Goal: Task Accomplishment & Management: Use online tool/utility

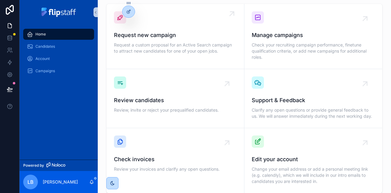
scroll to position [21, 0]
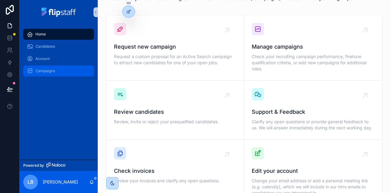
click at [49, 71] on span "Campaigns" at bounding box center [45, 70] width 20 height 5
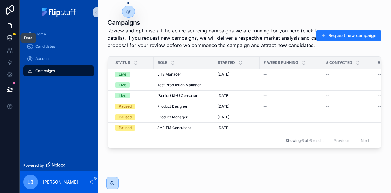
click at [13, 38] on link at bounding box center [9, 38] width 19 height 12
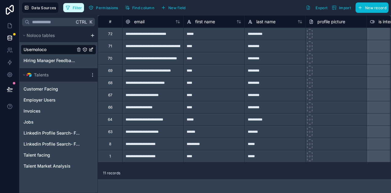
click at [76, 7] on span "Filter" at bounding box center [77, 7] width 9 height 5
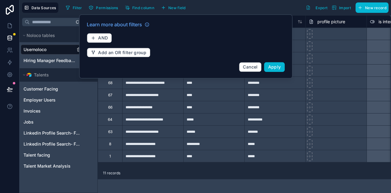
click at [226, 8] on div "Filter Permissions Find column New field Export Import New record" at bounding box center [225, 7] width 325 height 10
drag, startPoint x: 52, startPoint y: 86, endPoint x: 47, endPoint y: 88, distance: 5.2
click at [52, 86] on span "Customer Facing" at bounding box center [41, 89] width 35 height 6
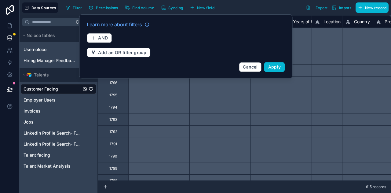
click at [47, 88] on span "Customer Facing" at bounding box center [41, 89] width 35 height 6
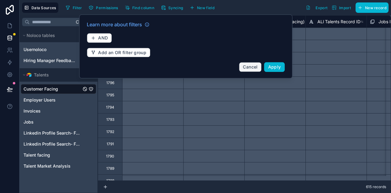
click at [252, 65] on span "Cancel" at bounding box center [250, 66] width 15 height 5
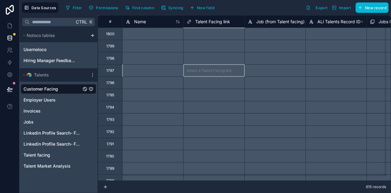
click at [187, 68] on div "Select a Talent Facing link" at bounding box center [213, 70] width 61 height 12
drag, startPoint x: 76, startPoint y: 88, endPoint x: 81, endPoint y: 89, distance: 4.9
click at [76, 88] on link "Customer Facing" at bounding box center [53, 89] width 58 height 6
click at [47, 87] on span "Customer Facing" at bounding box center [41, 89] width 35 height 6
click at [92, 75] on icon "scrollable content" at bounding box center [92, 74] width 5 height 5
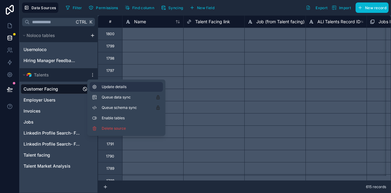
click at [105, 85] on span "Update details" at bounding box center [131, 86] width 59 height 5
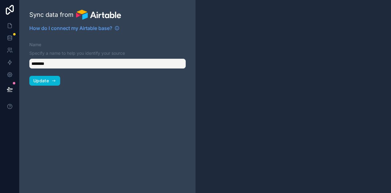
type input "*******"
click at [45, 81] on span "Update" at bounding box center [41, 80] width 16 height 5
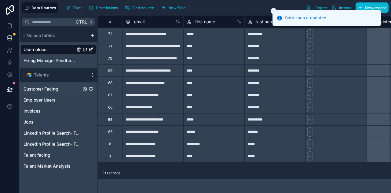
click at [42, 89] on span "Customer Facing" at bounding box center [41, 89] width 35 height 6
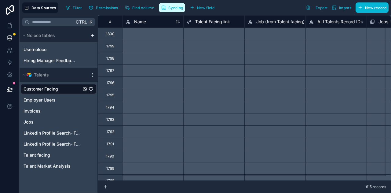
click at [173, 9] on span "Syncing" at bounding box center [175, 7] width 15 height 5
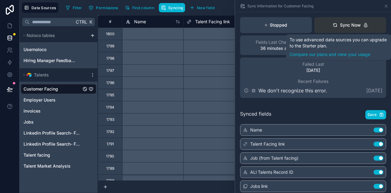
click at [342, 24] on div "Sync Now" at bounding box center [347, 25] width 28 height 6
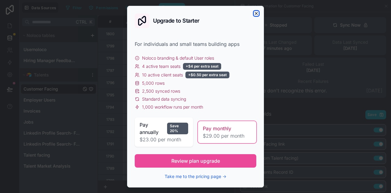
click at [254, 13] on icon "button" at bounding box center [256, 13] width 5 height 5
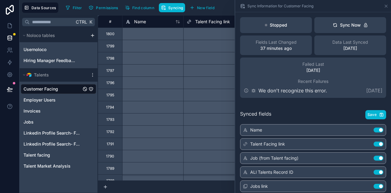
drag, startPoint x: 51, startPoint y: 86, endPoint x: 62, endPoint y: 83, distance: 11.5
click at [51, 86] on span "Customer Facing" at bounding box center [41, 89] width 35 height 6
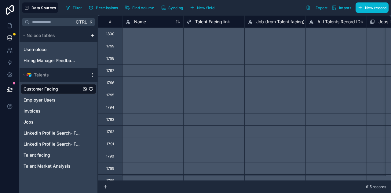
drag, startPoint x: 67, startPoint y: 86, endPoint x: 59, endPoint y: 86, distance: 8.0
click at [67, 86] on link "Customer Facing" at bounding box center [53, 89] width 58 height 6
drag, startPoint x: 10, startPoint y: 41, endPoint x: 75, endPoint y: 69, distance: 70.3
click at [10, 41] on link at bounding box center [9, 38] width 19 height 12
click at [94, 75] on icon "scrollable content" at bounding box center [92, 74] width 5 height 5
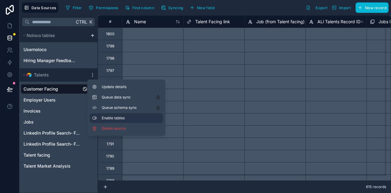
click at [130, 119] on span "Enable tables" at bounding box center [131, 117] width 59 height 5
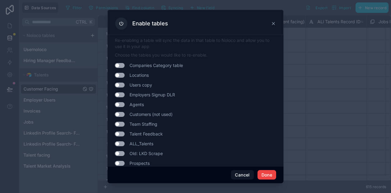
click at [122, 23] on icon at bounding box center [120, 23] width 5 height 5
click at [120, 63] on button "Use setting" at bounding box center [120, 65] width 10 height 5
click at [119, 64] on button "Use setting" at bounding box center [120, 65] width 10 height 5
click at [244, 174] on button "Cancel" at bounding box center [242, 175] width 23 height 10
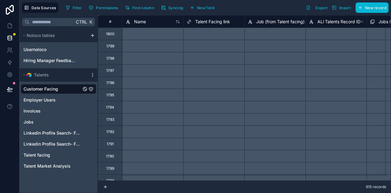
click at [92, 73] on icon "scrollable content" at bounding box center [92, 74] width 5 height 5
click at [11, 25] on icon at bounding box center [10, 24] width 1 height 1
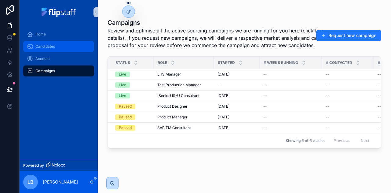
click at [48, 47] on span "Candidates" at bounding box center [45, 46] width 20 height 5
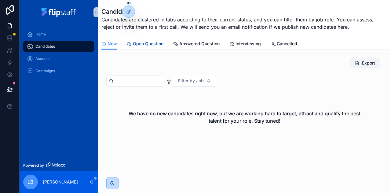
click at [139, 42] on span "Open Question" at bounding box center [148, 44] width 31 height 6
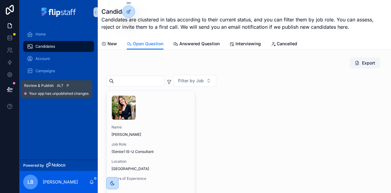
click at [8, 92] on button at bounding box center [9, 89] width 13 height 17
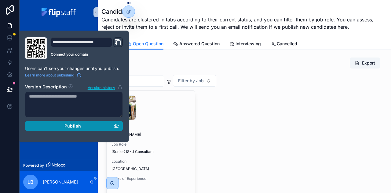
click at [69, 124] on span "Publish" at bounding box center [72, 125] width 16 height 5
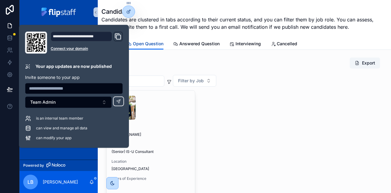
click at [150, 49] on link "Open Question" at bounding box center [145, 44] width 37 height 12
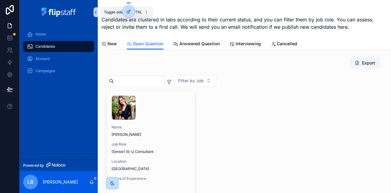
click at [96, 13] on icon "scrollable content" at bounding box center [95, 12] width 1 height 2
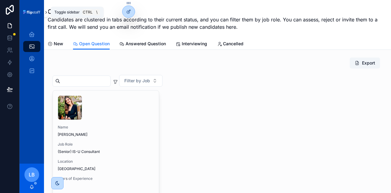
click at [45, 12] on icon "scrollable content" at bounding box center [46, 12] width 4 height 5
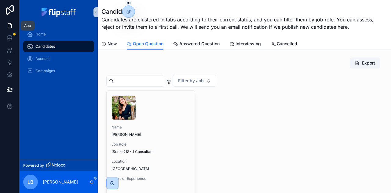
click at [8, 25] on icon at bounding box center [10, 26] width 4 height 5
click at [9, 26] on icon at bounding box center [10, 26] width 6 height 6
click at [131, 11] on icon at bounding box center [128, 11] width 5 height 5
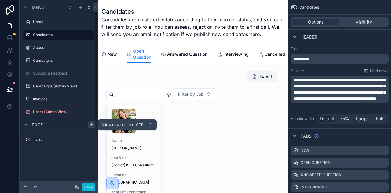
click at [94, 125] on icon "scrollable content" at bounding box center [91, 124] width 5 height 5
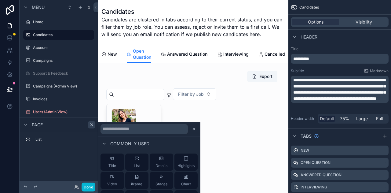
scroll to position [1, 0]
click at [178, 162] on div "Highlights" at bounding box center [185, 161] width 17 height 12
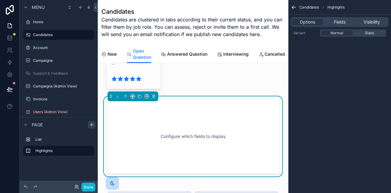
scroll to position [279, 0]
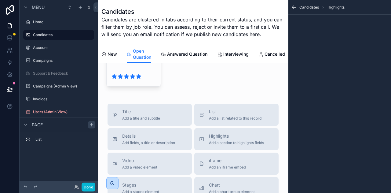
click at [27, 124] on icon "scrollable content" at bounding box center [25, 124] width 2 height 1
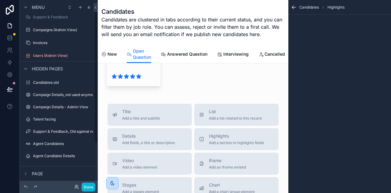
scroll to position [0, 0]
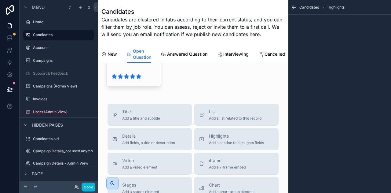
click at [0, 0] on icon "scrollable content" at bounding box center [0, 0] width 0 height 0
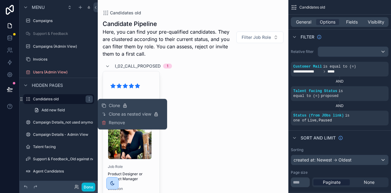
click at [116, 124] on span "Remove" at bounding box center [117, 122] width 16 height 6
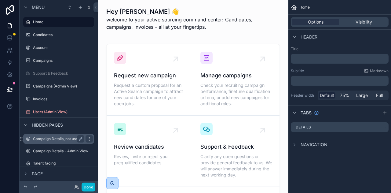
click at [90, 139] on icon "scrollable content" at bounding box center [89, 138] width 5 height 5
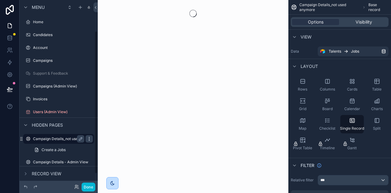
scroll to position [40, 0]
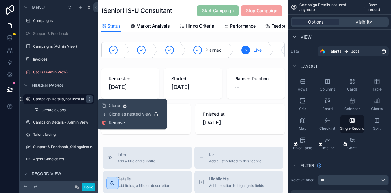
click at [115, 122] on span "Remove" at bounding box center [117, 122] width 16 height 6
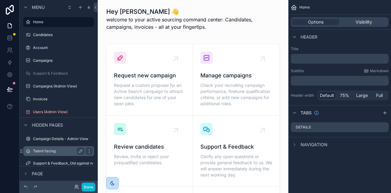
scroll to position [32, 0]
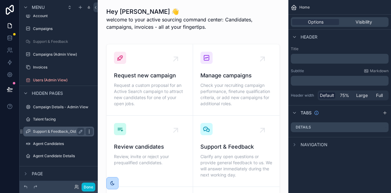
click at [90, 132] on icon "scrollable content" at bounding box center [89, 131] width 5 height 5
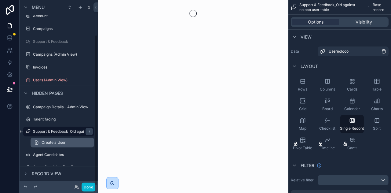
scroll to position [43, 0]
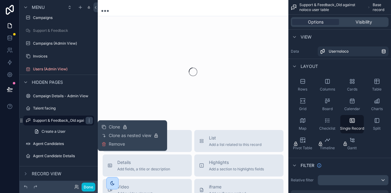
click at [116, 142] on span "Remove" at bounding box center [117, 144] width 16 height 6
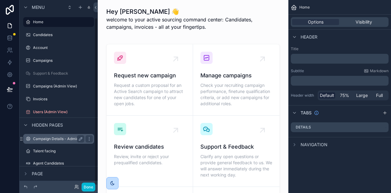
scroll to position [20, 0]
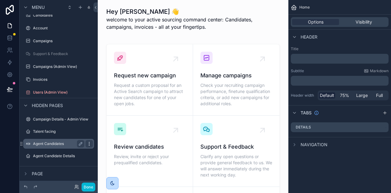
click at [88, 142] on icon "scrollable content" at bounding box center [89, 143] width 5 height 5
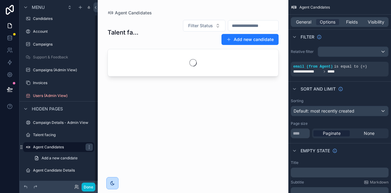
scroll to position [16, 0]
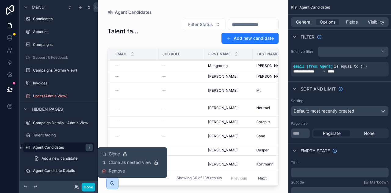
click at [120, 169] on span "Remove" at bounding box center [117, 171] width 16 height 6
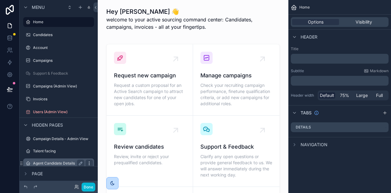
click at [89, 163] on icon "scrollable content" at bounding box center [89, 163] width 0 height 0
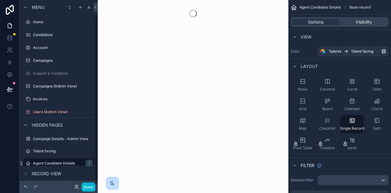
scroll to position [18, 0]
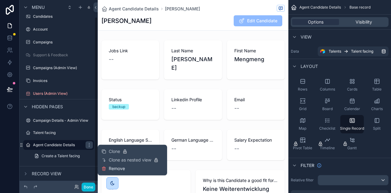
click at [121, 168] on span "Remove" at bounding box center [117, 168] width 16 height 6
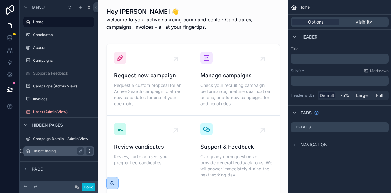
click at [91, 152] on icon "scrollable content" at bounding box center [89, 150] width 5 height 5
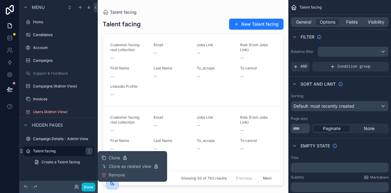
click at [125, 177] on div "Clone Clone as nested view Remove" at bounding box center [132, 166] width 62 height 26
click at [119, 175] on span "Remove" at bounding box center [117, 175] width 16 height 6
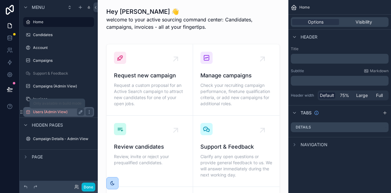
click at [57, 112] on label "Users (Admin View)" at bounding box center [57, 111] width 49 height 5
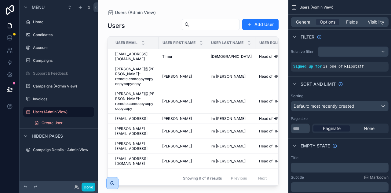
drag, startPoint x: 279, startPoint y: 50, endPoint x: 280, endPoint y: 66, distance: 16.2
click at [280, 66] on div "scrollable content" at bounding box center [193, 92] width 191 height 185
click at [65, 150] on label "Campaign Details - Admin View" at bounding box center [60, 149] width 55 height 5
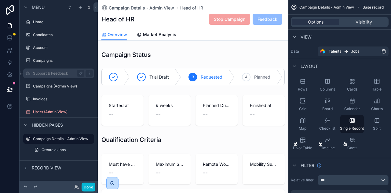
click at [58, 71] on div "Support & Feedback" at bounding box center [58, 73] width 51 height 7
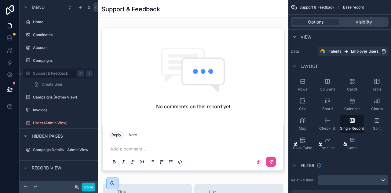
click at [91, 73] on icon "scrollable content" at bounding box center [89, 73] width 5 height 5
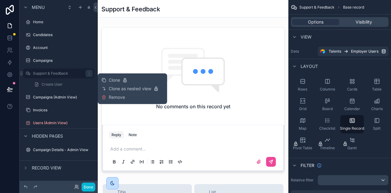
click at [112, 96] on span "Remove" at bounding box center [117, 97] width 16 height 6
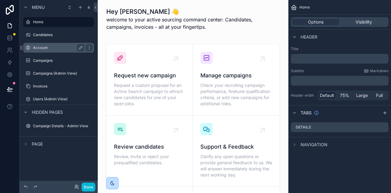
click at [63, 48] on label "Account" at bounding box center [57, 47] width 49 height 5
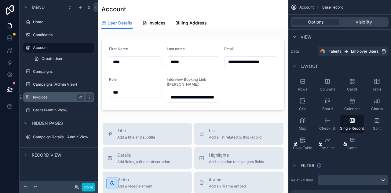
click at [53, 96] on label "Invoices" at bounding box center [57, 97] width 49 height 5
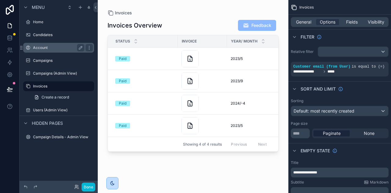
click at [47, 49] on label "Account" at bounding box center [57, 47] width 49 height 5
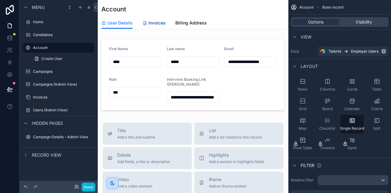
click at [152, 22] on span "Invoices" at bounding box center [156, 23] width 17 height 6
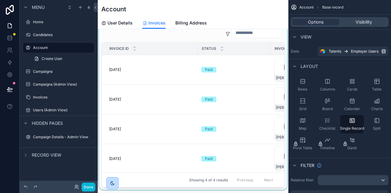
scroll to position [13, 0]
drag, startPoint x: 177, startPoint y: 183, endPoint x: 191, endPoint y: 184, distance: 13.8
click at [214, 187] on div "scrollable content" at bounding box center [193, 106] width 191 height 165
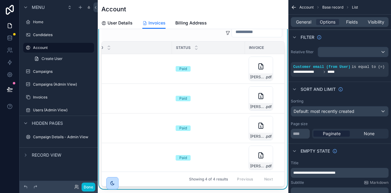
scroll to position [0, 0]
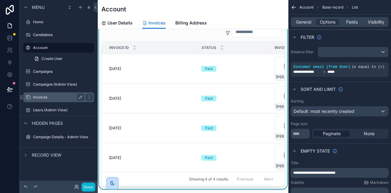
click at [42, 98] on label "Invoices" at bounding box center [57, 97] width 49 height 5
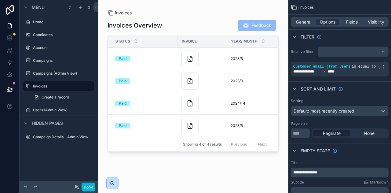
drag, startPoint x: 149, startPoint y: 152, endPoint x: 205, endPoint y: 160, distance: 56.5
click at [205, 160] on div "scrollable content" at bounding box center [193, 92] width 191 height 185
click at [89, 86] on icon "scrollable content" at bounding box center [89, 86] width 5 height 5
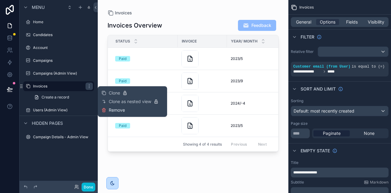
click at [120, 110] on span "Remove" at bounding box center [117, 110] width 16 height 6
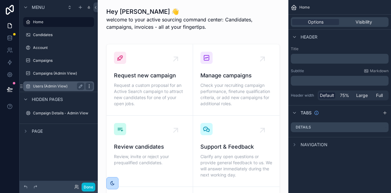
click at [89, 86] on icon "scrollable content" at bounding box center [89, 86] width 5 height 5
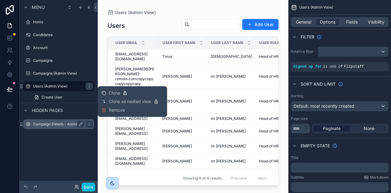
click at [68, 125] on label "Campaign Details - Admin View" at bounding box center [60, 124] width 55 height 5
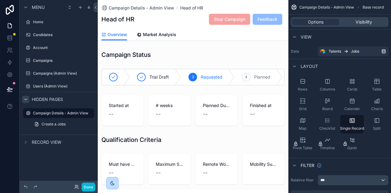
click at [27, 98] on icon "scrollable content" at bounding box center [25, 99] width 5 height 5
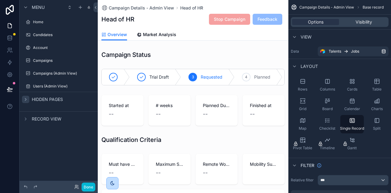
click at [49, 136] on div "Menu Home Candidates Account Campaigns Campaigns (Admin View) Users (Admin View…" at bounding box center [59, 92] width 78 height 185
click at [26, 118] on icon "scrollable content" at bounding box center [25, 118] width 5 height 5
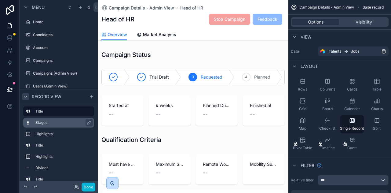
click at [62, 125] on label "Stages" at bounding box center [62, 122] width 54 height 5
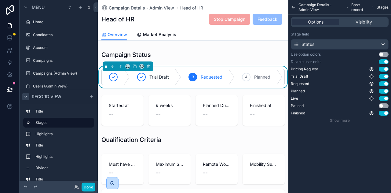
click at [26, 94] on icon "scrollable content" at bounding box center [25, 96] width 5 height 5
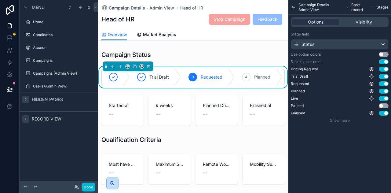
click at [24, 118] on icon "scrollable content" at bounding box center [25, 118] width 5 height 5
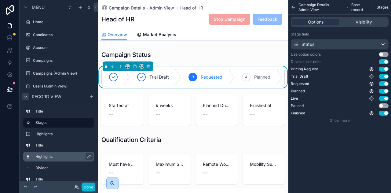
click at [51, 154] on label "Highlights" at bounding box center [62, 156] width 54 height 5
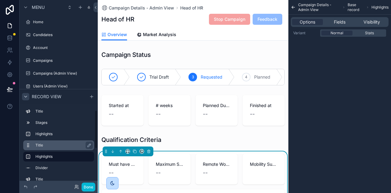
scroll to position [77, 0]
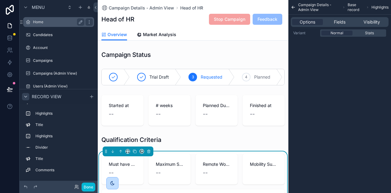
click at [42, 25] on div "Home" at bounding box center [58, 21] width 51 height 7
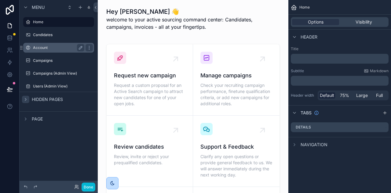
click at [50, 50] on label "Account" at bounding box center [57, 47] width 49 height 5
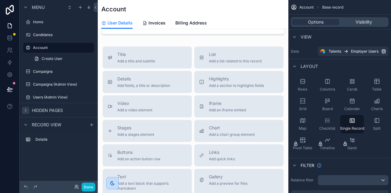
scroll to position [77, 0]
click at [142, 106] on div "scrollable content" at bounding box center [193, 122] width 191 height 398
click at [140, 107] on span "Add a video element" at bounding box center [134, 109] width 35 height 5
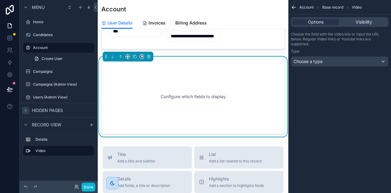
scroll to position [61, 0]
click at [149, 57] on icon "scrollable content" at bounding box center [149, 56] width 0 height 1
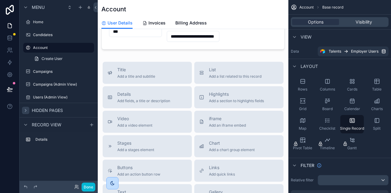
click at [241, 99] on div "scrollable content" at bounding box center [193, 138] width 191 height 398
click at [240, 99] on span "Add a section to highlights fields" at bounding box center [236, 100] width 55 height 5
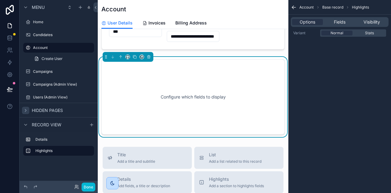
click at [186, 86] on div "Configure which fields to display" at bounding box center [192, 96] width 163 height 55
click at [171, 93] on div "Configure which fields to display" at bounding box center [192, 96] width 163 height 55
click at [337, 22] on span "Fields" at bounding box center [340, 22] width 12 height 6
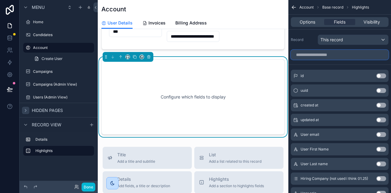
click at [342, 54] on input "scrollable content" at bounding box center [340, 55] width 98 height 10
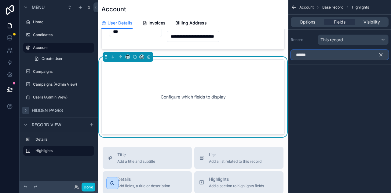
type input "******"
drag, startPoint x: 379, startPoint y: 55, endPoint x: 344, endPoint y: 54, distance: 35.1
click at [379, 55] on icon "scrollable content" at bounding box center [380, 54] width 5 height 5
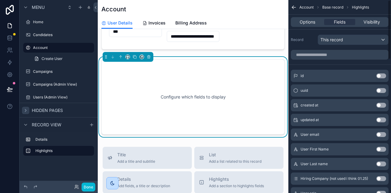
click at [155, 64] on div "Configure which fields to display" at bounding box center [192, 96] width 183 height 75
click at [148, 56] on icon "scrollable content" at bounding box center [149, 57] width 4 height 4
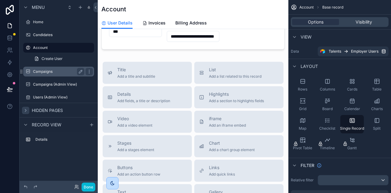
drag, startPoint x: 47, startPoint y: 34, endPoint x: 82, endPoint y: 58, distance: 42.3
click at [47, 34] on label "Candidates" at bounding box center [63, 34] width 60 height 5
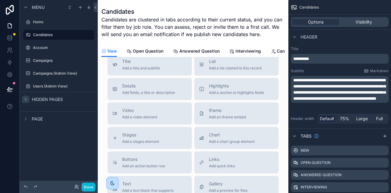
scroll to position [114, 0]
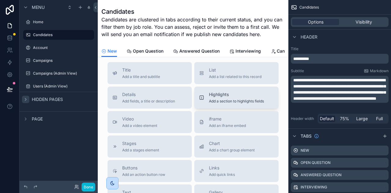
click at [220, 97] on span "Highlights" at bounding box center [236, 94] width 55 height 6
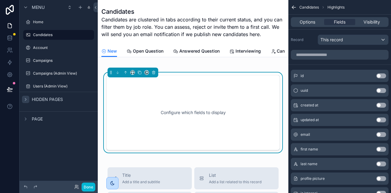
scroll to position [96, 0]
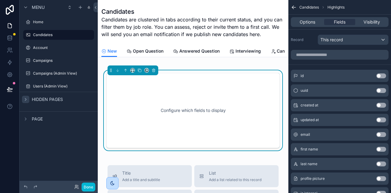
click at [170, 89] on div "Configure which fields to display" at bounding box center [192, 110] width 153 height 55
click at [340, 40] on span "This record" at bounding box center [331, 40] width 23 height 6
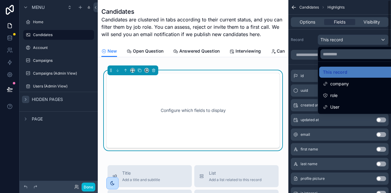
click at [304, 63] on div "scrollable content" at bounding box center [195, 96] width 391 height 193
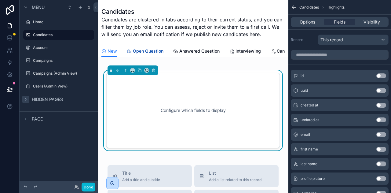
click at [149, 53] on span "Open Question" at bounding box center [148, 51] width 31 height 6
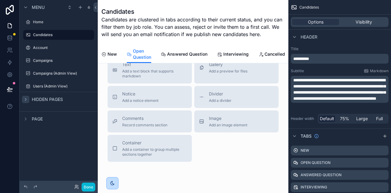
scroll to position [451, 0]
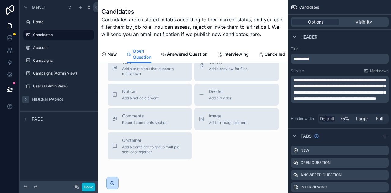
drag, startPoint x: 153, startPoint y: 155, endPoint x: 191, endPoint y: 147, distance: 38.1
click at [194, 148] on div "Title Add a title and subtitle List Add a list related to this record Details A…" at bounding box center [193, 45] width 181 height 227
click at [158, 143] on span "Container" at bounding box center [154, 140] width 65 height 6
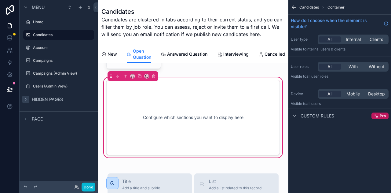
scroll to position [275, 0]
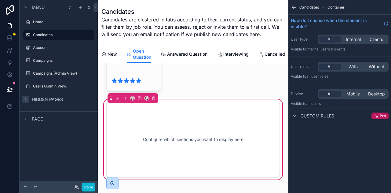
click at [227, 133] on div "Configure which sections you want to display here" at bounding box center [192, 139] width 153 height 55
click at [154, 100] on icon "scrollable content" at bounding box center [153, 98] width 2 height 2
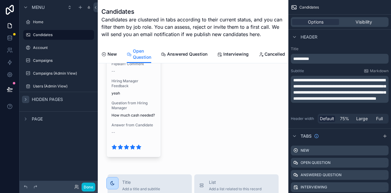
scroll to position [208, 0]
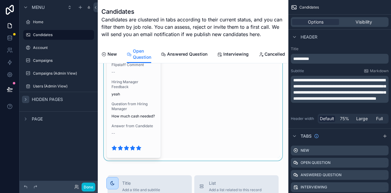
click at [125, 138] on div "scrollable content" at bounding box center [193, 10] width 181 height 300
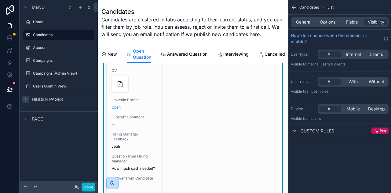
scroll to position [206, 0]
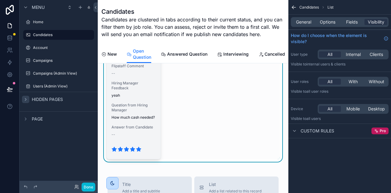
click at [140, 129] on span "Answer from Candidate" at bounding box center [133, 127] width 44 height 5
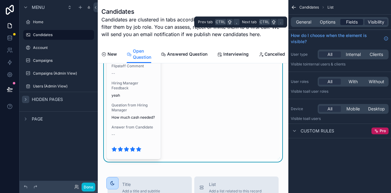
drag, startPoint x: 352, startPoint y: 20, endPoint x: 353, endPoint y: 24, distance: 4.3
click at [352, 20] on span "Fields" at bounding box center [352, 22] width 12 height 6
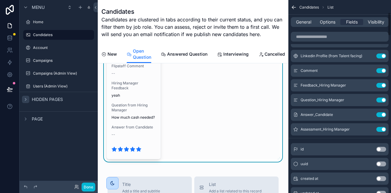
scroll to position [103, 0]
